Goal: Task Accomplishment & Management: Use online tool/utility

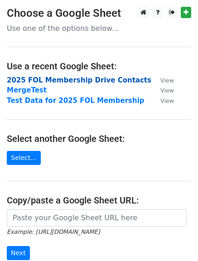
click at [71, 79] on strong "2025 FOL Membership Drive Contacts" at bounding box center [79, 80] width 144 height 8
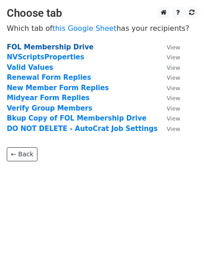
click at [48, 48] on strong "FOL Membership Drive" at bounding box center [50, 47] width 87 height 8
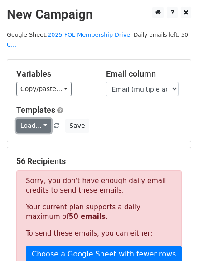
click at [40, 118] on link "Load..." at bounding box center [33, 125] width 35 height 14
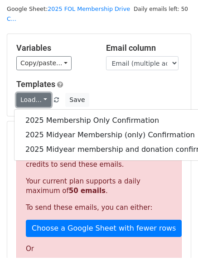
scroll to position [45, 0]
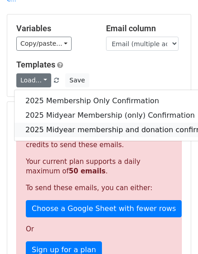
click at [98, 123] on link "2025 Midyear membership and donation confirmation" at bounding box center [123, 130] width 218 height 14
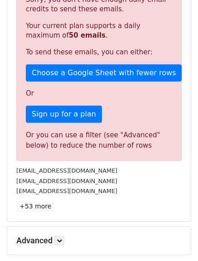
scroll to position [268, 0]
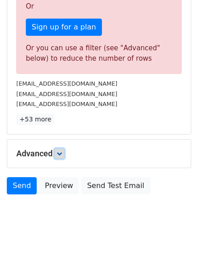
click at [62, 151] on icon at bounding box center [59, 153] width 5 height 5
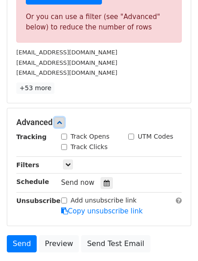
scroll to position [313, 0]
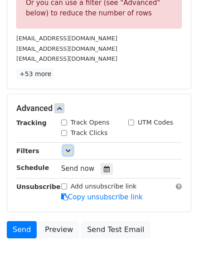
click at [71, 145] on link at bounding box center [68, 150] width 10 height 10
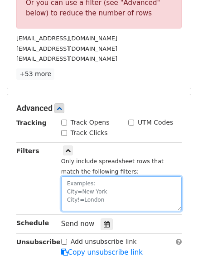
click at [78, 176] on textarea at bounding box center [121, 193] width 120 height 35
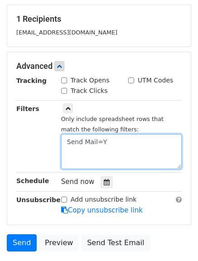
scroll to position [199, 0]
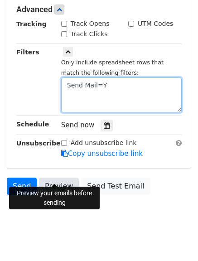
type textarea "Send Mail=Y"
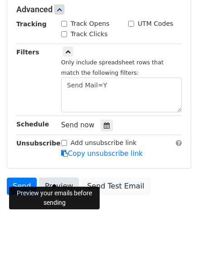
click at [56, 177] on link "Preview" at bounding box center [59, 185] width 40 height 17
click at [49, 177] on link "Preview" at bounding box center [59, 185] width 40 height 17
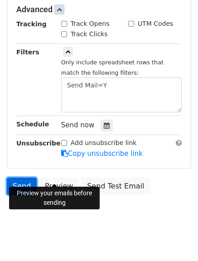
click at [22, 177] on link "Send" at bounding box center [22, 185] width 30 height 17
